Goal: Task Accomplishment & Management: Manage account settings

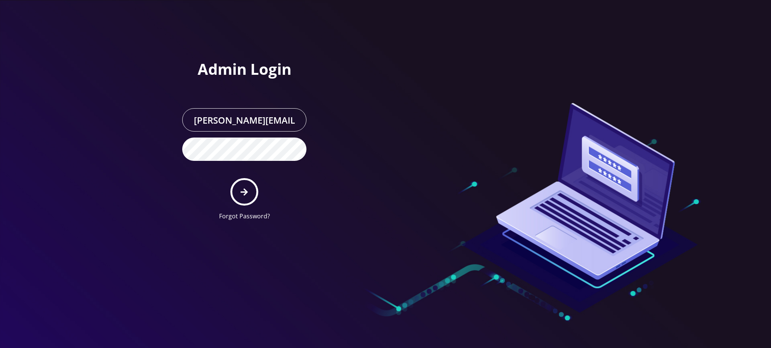
click at [241, 197] on button "submit" at bounding box center [243, 191] width 27 height 27
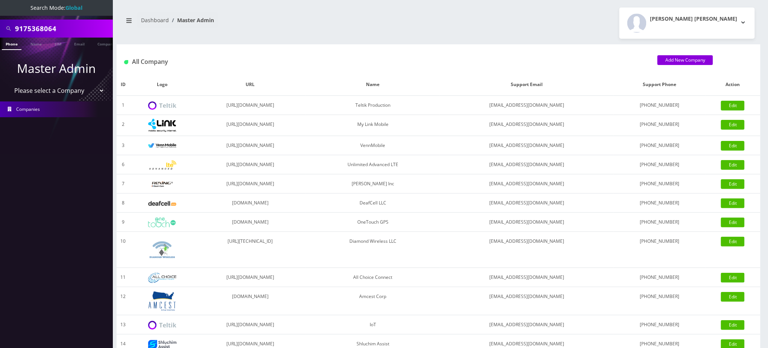
drag, startPoint x: 69, startPoint y: 30, endPoint x: 0, endPoint y: 5, distance: 73.3
click at [0, 6] on nav "Search Mode: Global 9175368064 Phone Name SIM Email Company Customer Master Adm…" at bounding box center [56, 174] width 113 height 348
type input "8483291249"
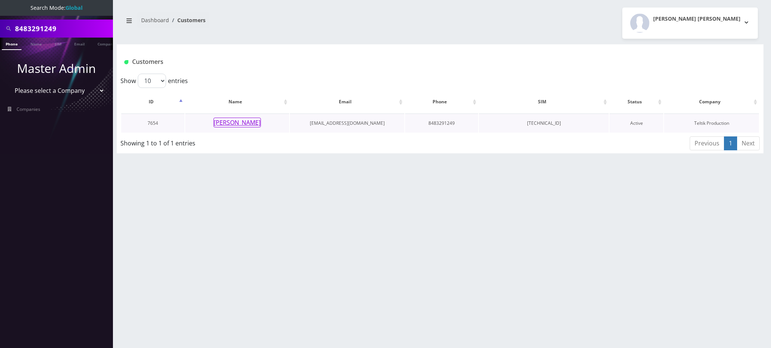
click at [249, 122] on button "Ruthie Semah" at bounding box center [236, 123] width 47 height 10
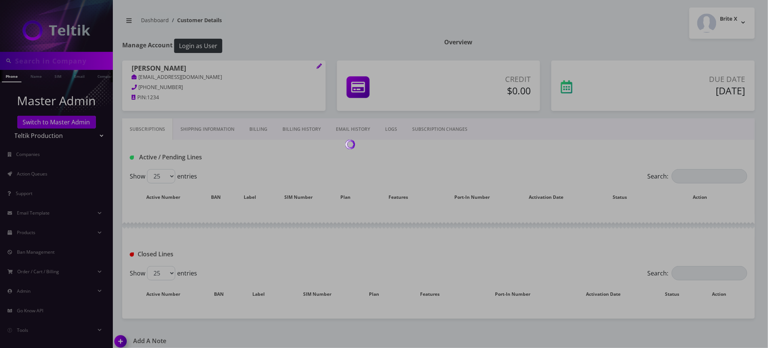
type input "8483291249"
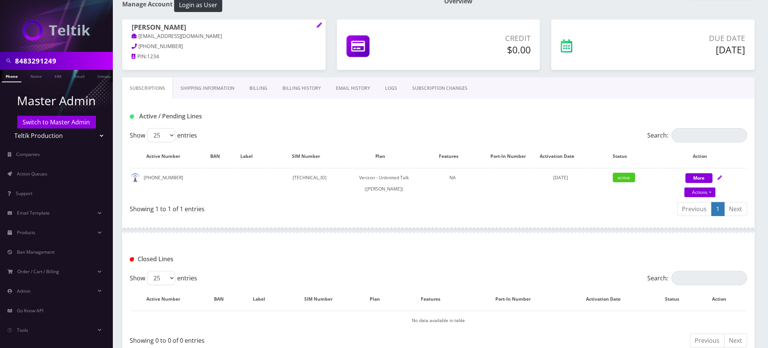
scroll to position [30, 0]
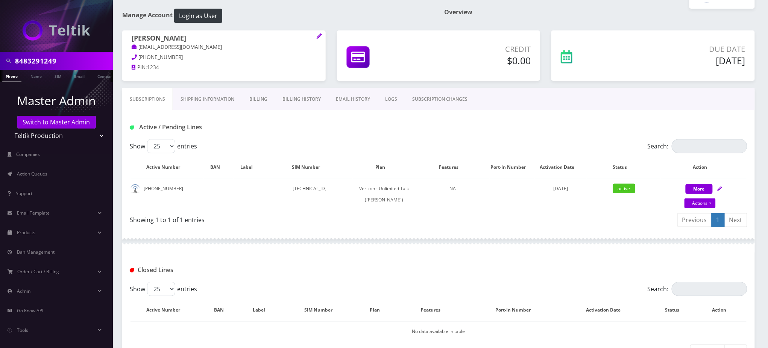
click at [29, 58] on input "8483291249" at bounding box center [63, 61] width 96 height 14
click at [700, 206] on link "Actions" at bounding box center [700, 204] width 31 height 10
select select "459"
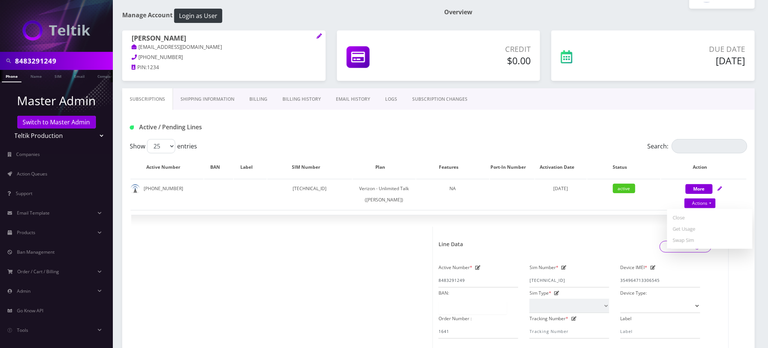
click at [39, 63] on input "8483291249" at bounding box center [63, 61] width 96 height 14
click at [714, 205] on link "Actions" at bounding box center [700, 204] width 31 height 10
click at [586, 88] on div "Due Date Sep 09, 2025" at bounding box center [653, 59] width 215 height 58
click at [721, 230] on span "×" at bounding box center [720, 231] width 5 height 12
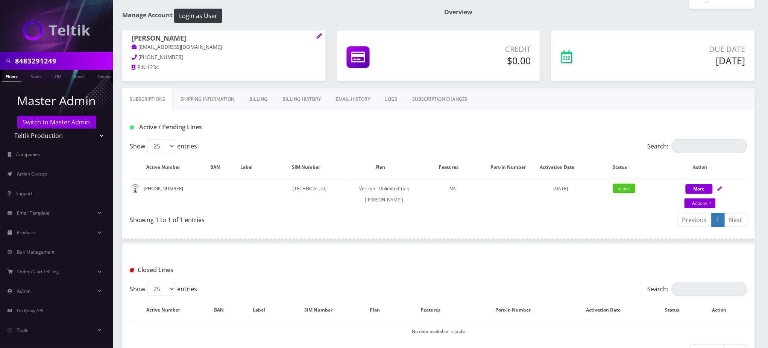
click at [383, 99] on link "LOGS" at bounding box center [391, 99] width 27 height 22
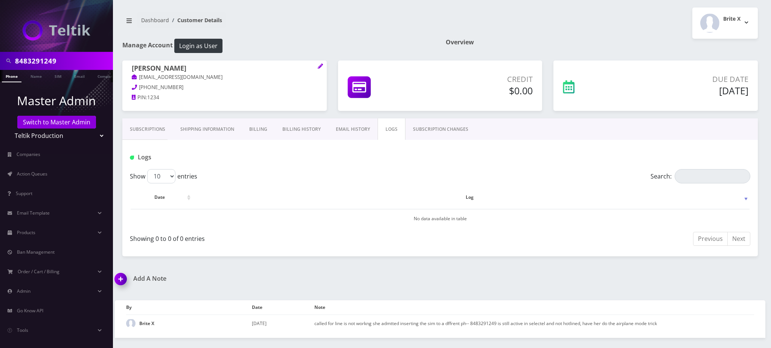
click at [367, 129] on link "EMAIL HISTORY" at bounding box center [352, 130] width 49 height 22
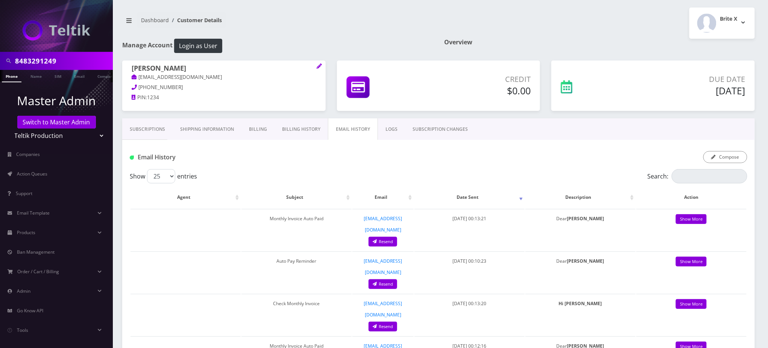
click at [447, 131] on link "SUBSCRIPTION CHANGES" at bounding box center [440, 130] width 70 height 22
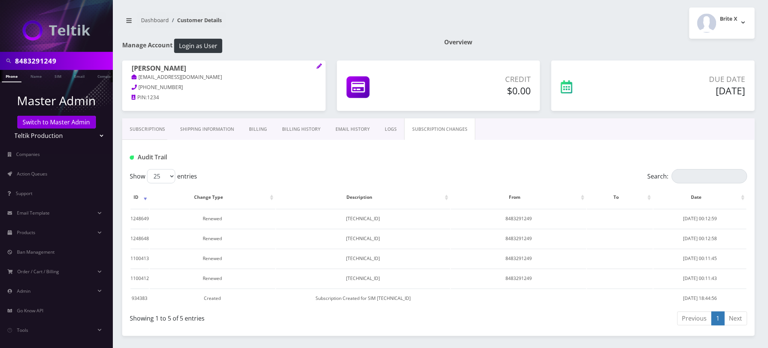
drag, startPoint x: 425, startPoint y: 172, endPoint x: 411, endPoint y: 171, distance: 14.4
click at [418, 172] on div "Show 25 50 100 250 500 entries" at bounding box center [362, 176] width 464 height 14
click at [10, 77] on link "Phone" at bounding box center [12, 76] width 20 height 12
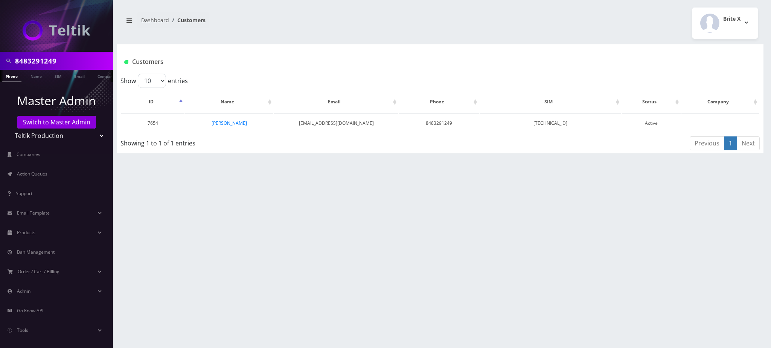
click at [10, 77] on link "Phone" at bounding box center [12, 76] width 20 height 12
click at [232, 120] on link "[PERSON_NAME]" at bounding box center [229, 123] width 35 height 6
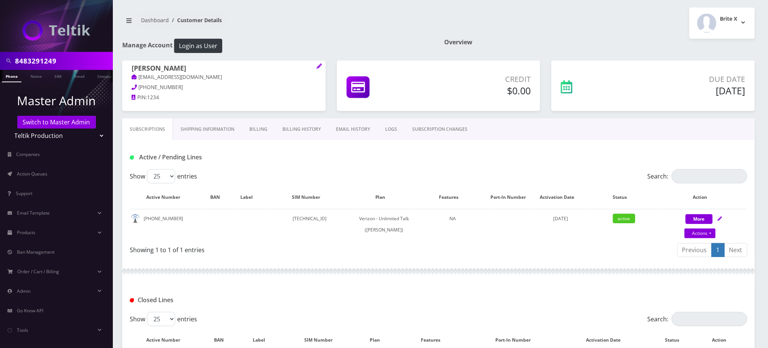
click at [392, 126] on link "LOGS" at bounding box center [391, 130] width 27 height 22
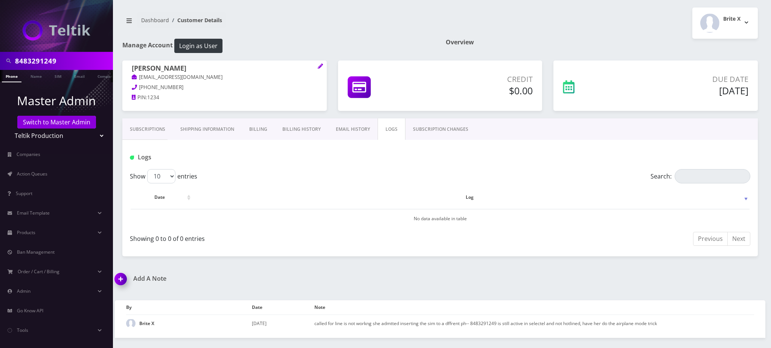
click at [146, 125] on link "Subscriptions" at bounding box center [147, 130] width 50 height 22
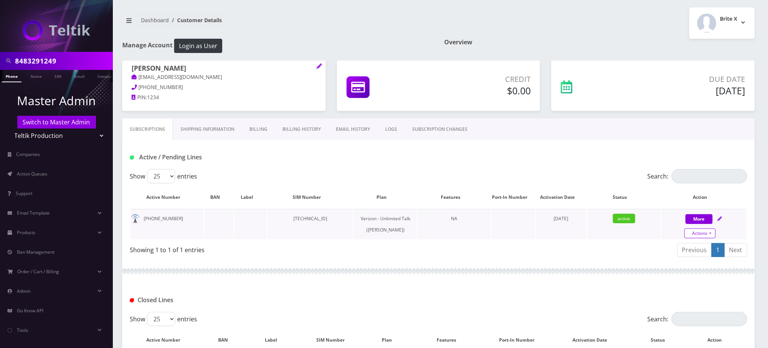
click at [714, 231] on link "Actions" at bounding box center [700, 234] width 31 height 10
select select "459"
